Goal: Task Accomplishment & Management: Complete application form

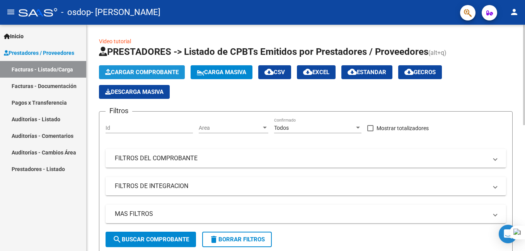
click at [124, 71] on span "Cargar Comprobante" at bounding box center [141, 72] width 73 height 7
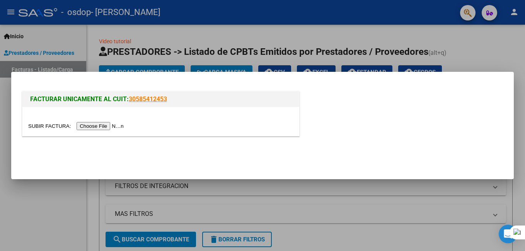
click at [100, 125] on input "file" at bounding box center [77, 126] width 98 height 8
click at [87, 124] on input "file" at bounding box center [77, 126] width 98 height 8
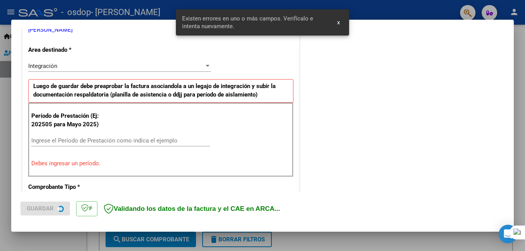
scroll to position [173, 0]
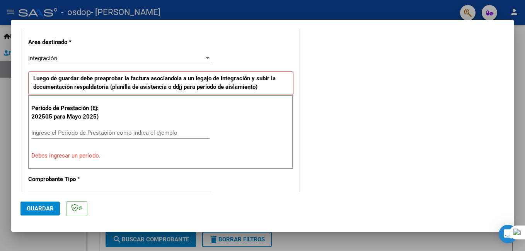
click at [121, 128] on div "Ingrese el Período de Prestación como indica el ejemplo" at bounding box center [120, 133] width 178 height 12
click at [120, 132] on input "Ingrese el Período de Prestación como indica el ejemplo" at bounding box center [120, 132] width 178 height 7
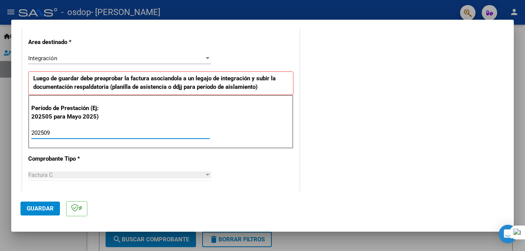
type input "202509"
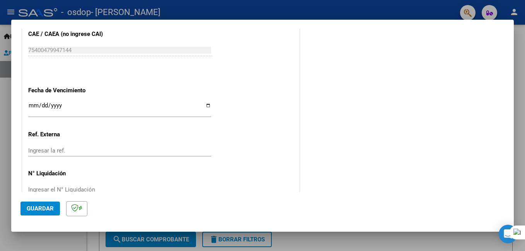
scroll to position [507, 0]
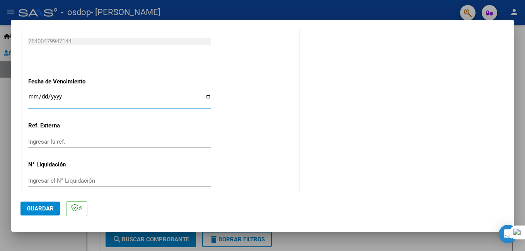
click at [196, 99] on input "Ingresar la fecha" at bounding box center [119, 99] width 183 height 12
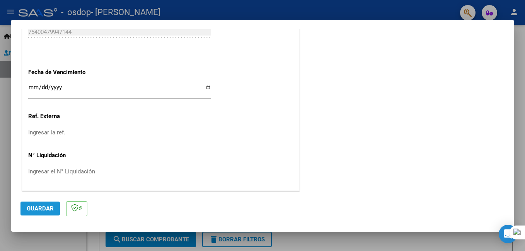
click at [36, 209] on span "Guardar" at bounding box center [40, 208] width 27 height 7
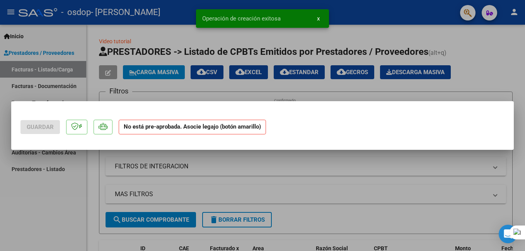
scroll to position [0, 0]
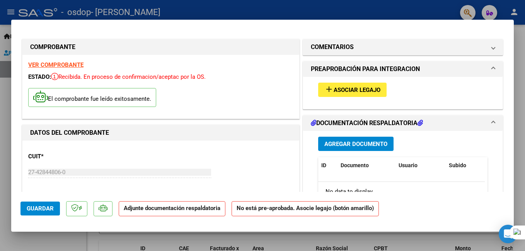
click at [109, 101] on p "El comprobante fue leído exitosamente." at bounding box center [92, 97] width 128 height 19
click at [64, 65] on strong "VER COMPROBANTE" at bounding box center [55, 64] width 55 height 7
click at [341, 89] on span "Asociar Legajo" at bounding box center [356, 90] width 47 height 7
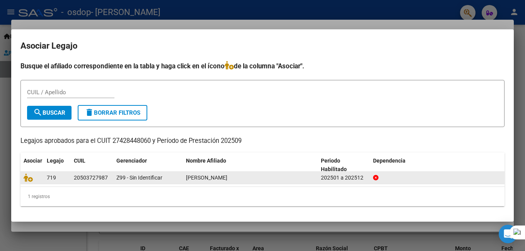
click at [51, 182] on datatable-body-cell "719" at bounding box center [57, 178] width 27 height 12
drag, startPoint x: 51, startPoint y: 182, endPoint x: 30, endPoint y: 178, distance: 21.4
click at [30, 178] on icon at bounding box center [28, 177] width 9 height 8
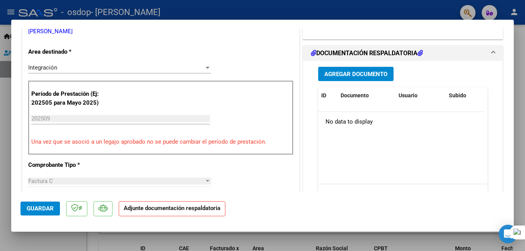
scroll to position [149, 0]
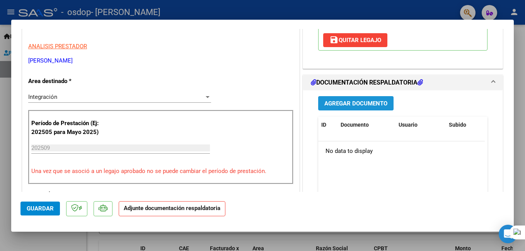
click at [362, 105] on span "Agregar Documento" at bounding box center [355, 103] width 63 height 7
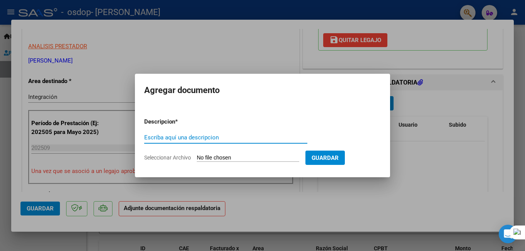
click at [205, 137] on input "Escriba aquí una descripcion" at bounding box center [225, 137] width 163 height 7
click at [268, 160] on input "Seleccionar Archivo" at bounding box center [248, 157] width 102 height 7
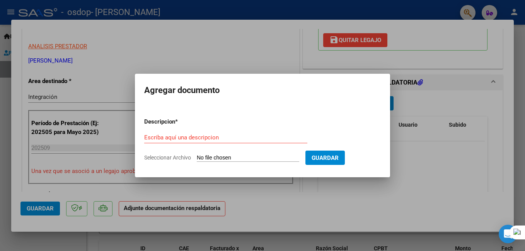
type input "C:\fakepath\septiembre.pdf"
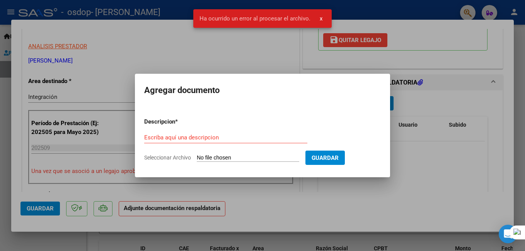
click at [156, 158] on span "Seleccionar Archivo" at bounding box center [167, 157] width 47 height 6
click at [197, 158] on input "Seleccionar Archivo" at bounding box center [248, 157] width 102 height 7
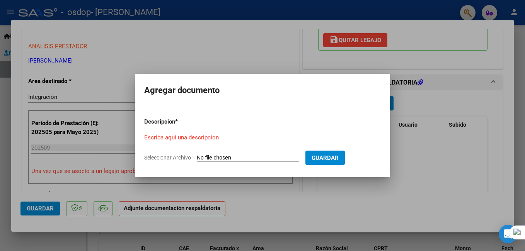
type input "C:\fakepath\septiembre.pdf"
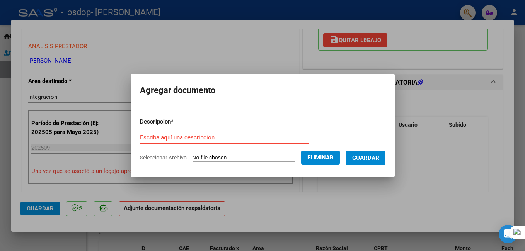
click at [176, 134] on input "Escriba aquí una descripcion" at bounding box center [224, 137] width 169 height 7
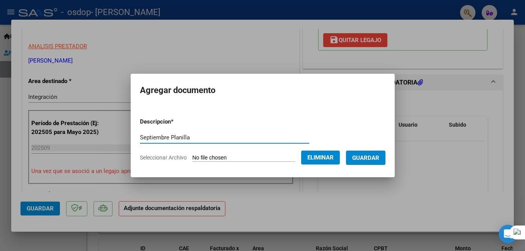
type input "Septiembre Planilla"
click at [372, 163] on button "Guardar" at bounding box center [365, 158] width 39 height 14
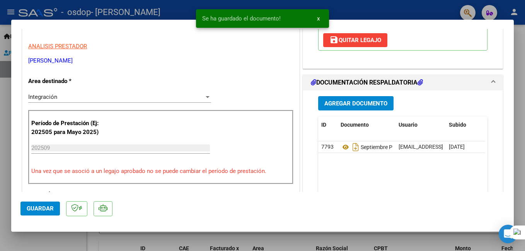
scroll to position [528, 0]
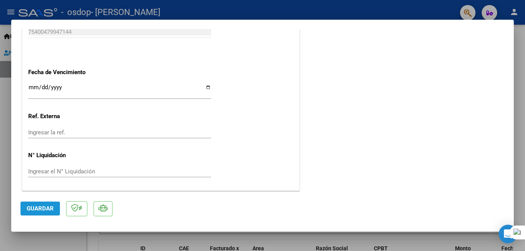
click at [38, 203] on button "Guardar" at bounding box center [39, 209] width 39 height 14
